Goal: Transaction & Acquisition: Subscribe to service/newsletter

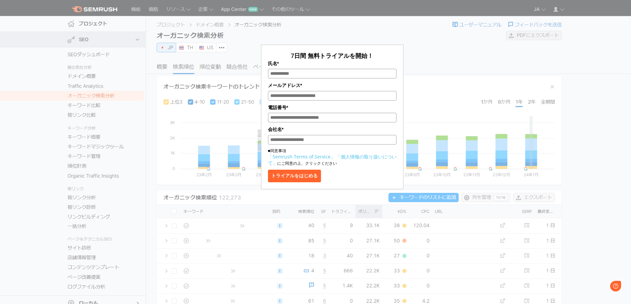
click at [389, 36] on div "7日間 無料トライアルを開始！ 氏名* メールアドレス* 電話番号* 会社名* ■同意事項 「Semrush Terms of Service」 「個人情報の…" at bounding box center [332, 112] width 142 height 153
click at [141, 22] on div "7日間 無料トライアルを開始！ 氏名* メールアドレス* 電話番号* 会社名* ■同意事項 「Semrush Terms of Service」 「個人情報の…" at bounding box center [332, 96] width 533 height 186
click at [114, 10] on div "7日間 無料トライアルを開始！ 氏名* メールアドレス* 電話番号* 会社名* ■同意事項 「Semrush Terms of Service」 「個人情報の…" at bounding box center [332, 96] width 533 height 186
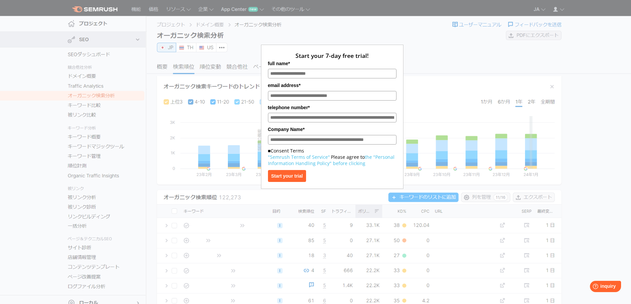
click at [189, 48] on div "Start your 7-day free trial! full name* email address* telephone number* Compan…" at bounding box center [331, 98] width 331 height 181
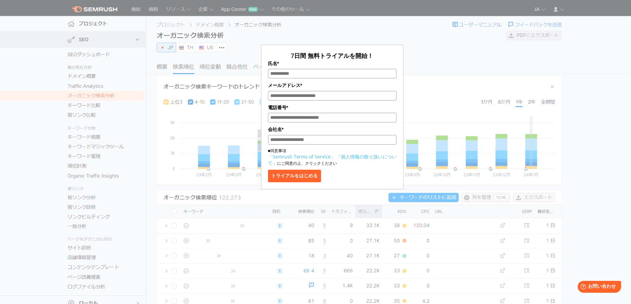
drag, startPoint x: 153, startPoint y: 28, endPoint x: 157, endPoint y: 26, distance: 4.3
drag, startPoint x: 466, startPoint y: 23, endPoint x: 435, endPoint y: 6, distance: 35.0
